Goal: Information Seeking & Learning: Find specific page/section

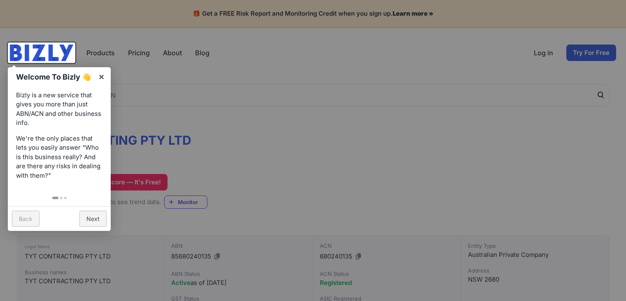
scroll to position [112, 0]
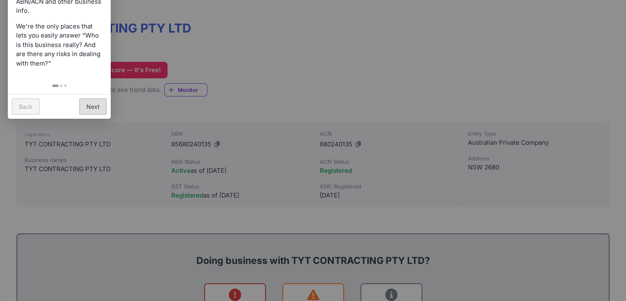
click at [95, 101] on link "Next" at bounding box center [92, 106] width 27 height 16
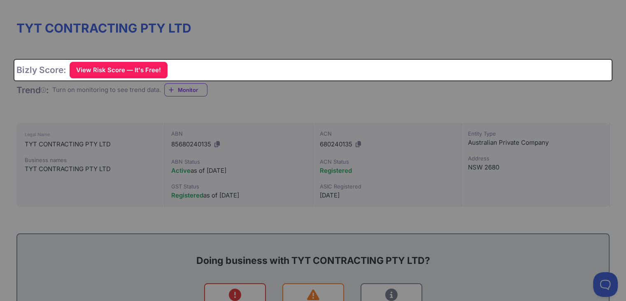
scroll to position [0, 0]
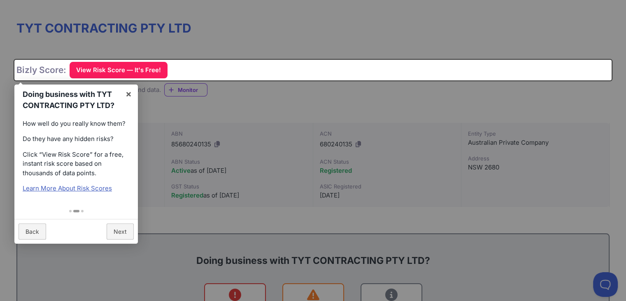
click at [135, 231] on div "Back Next" at bounding box center [76, 231] width 124 height 25
click at [128, 231] on link "Next" at bounding box center [120, 231] width 27 height 16
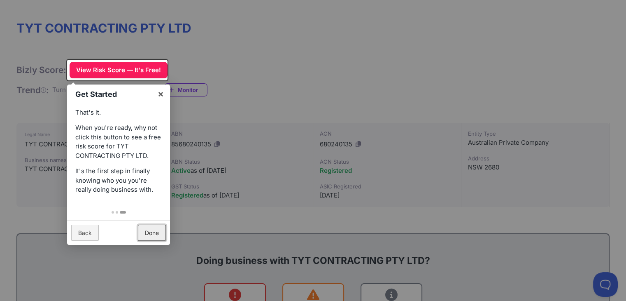
click at [151, 231] on link "Done" at bounding box center [152, 232] width 28 height 16
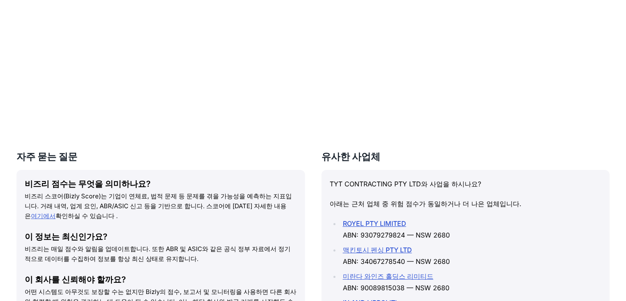
scroll to position [808, 0]
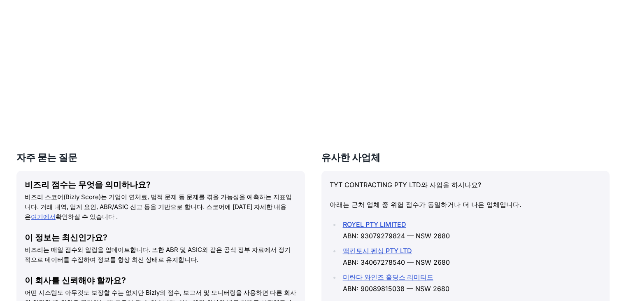
click at [292, 151] on h3 "자주 묻는 질문" at bounding box center [160, 157] width 289 height 13
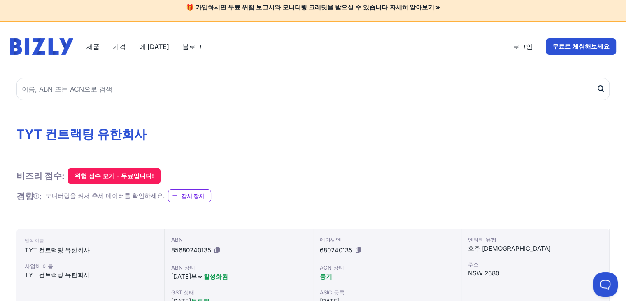
scroll to position [0, 0]
